Goal: Information Seeking & Learning: Understand process/instructions

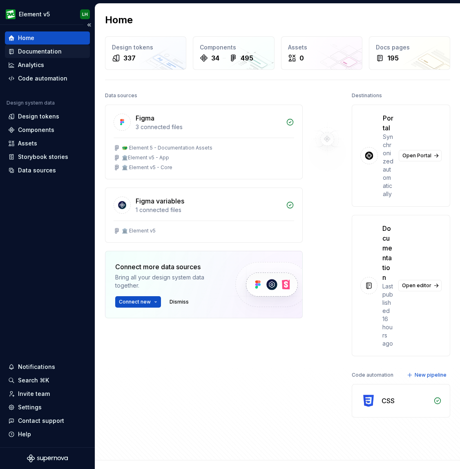
click at [44, 53] on div "Documentation" at bounding box center [40, 51] width 44 height 8
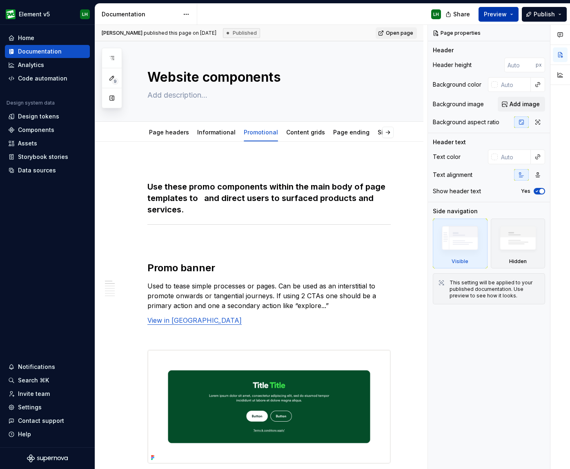
click at [459, 12] on span "Preview" at bounding box center [495, 14] width 23 height 8
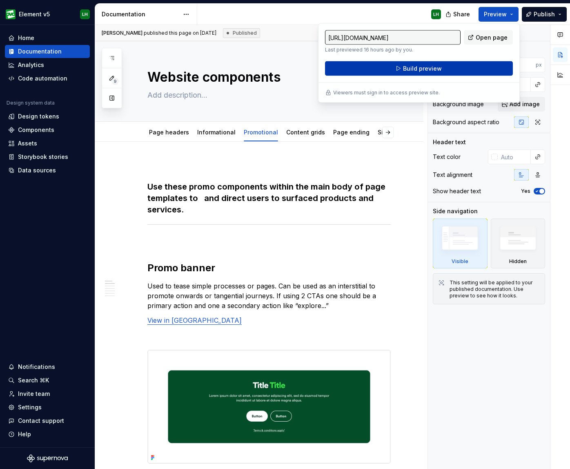
click at [455, 72] on button "Build preview" at bounding box center [419, 68] width 188 height 15
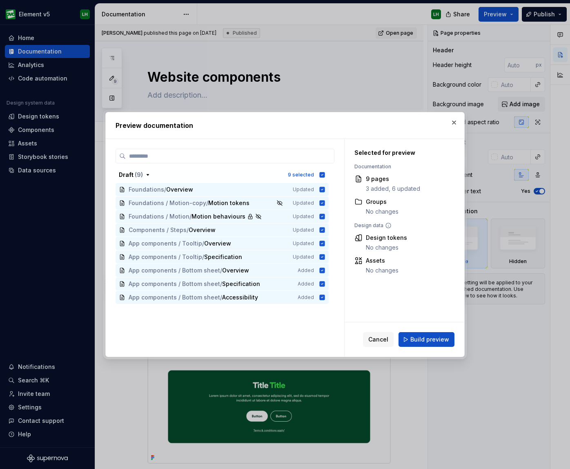
click at [432, 335] on span "Build preview" at bounding box center [429, 339] width 39 height 8
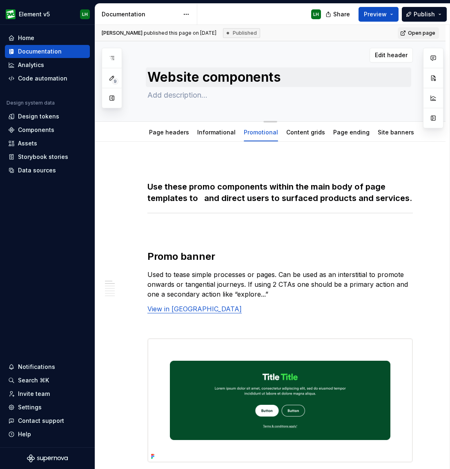
type textarea "*"
